Goal: Task Accomplishment & Management: Manage account settings

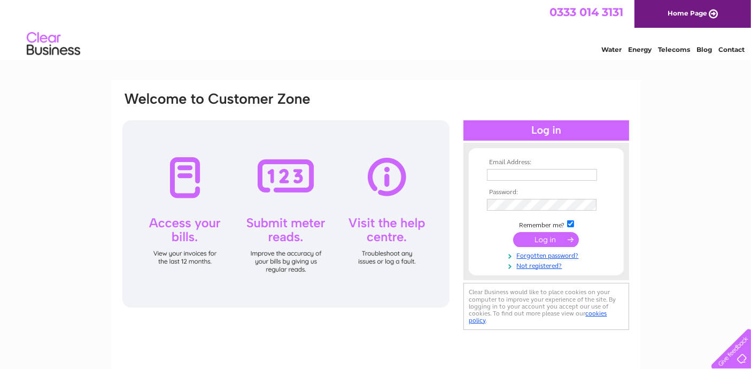
type input "diackautosaccounts@yahoo.co.uk"
click at [549, 239] on input "submit" at bounding box center [546, 239] width 66 height 15
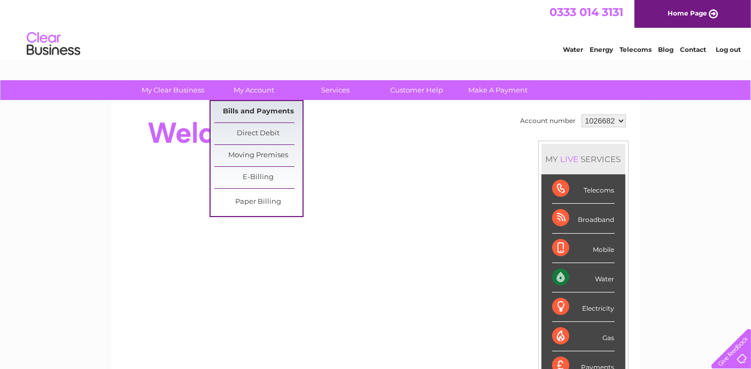
click at [260, 109] on link "Bills and Payments" at bounding box center [258, 111] width 88 height 21
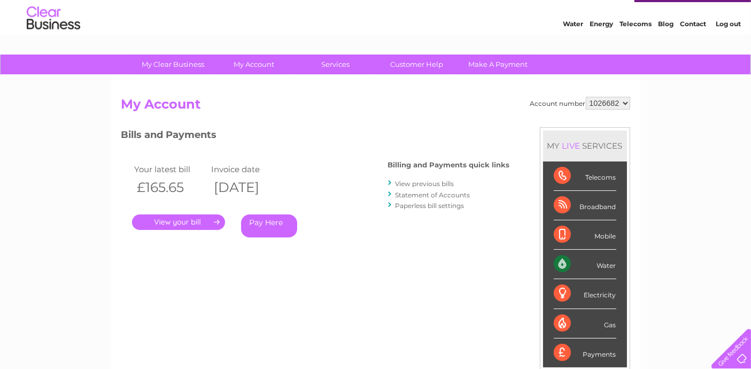
scroll to position [40, 0]
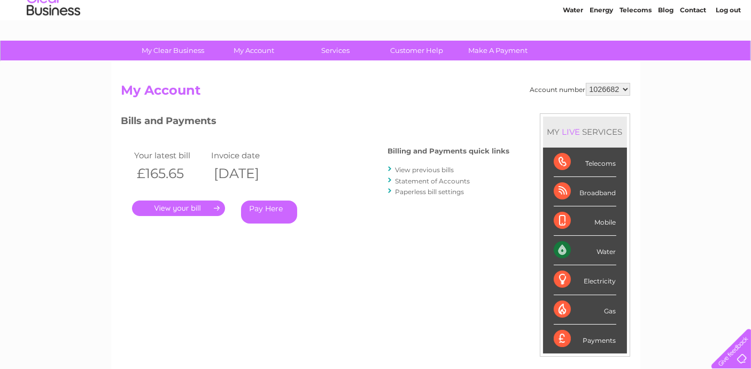
click at [175, 206] on link "." at bounding box center [178, 209] width 93 height 16
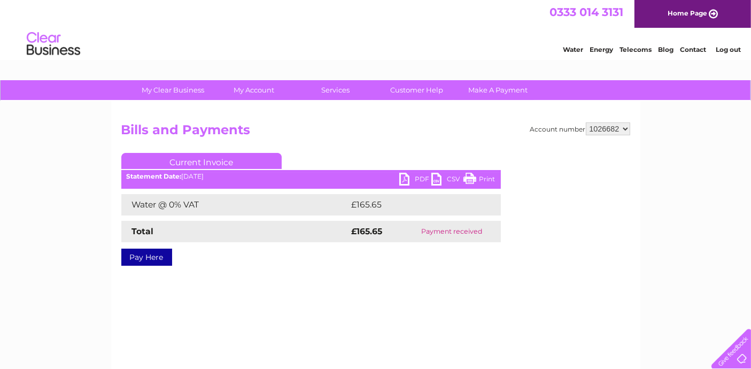
click at [413, 175] on link "PDF" at bounding box center [416, 181] width 32 height 16
